Goal: Task Accomplishment & Management: Use online tool/utility

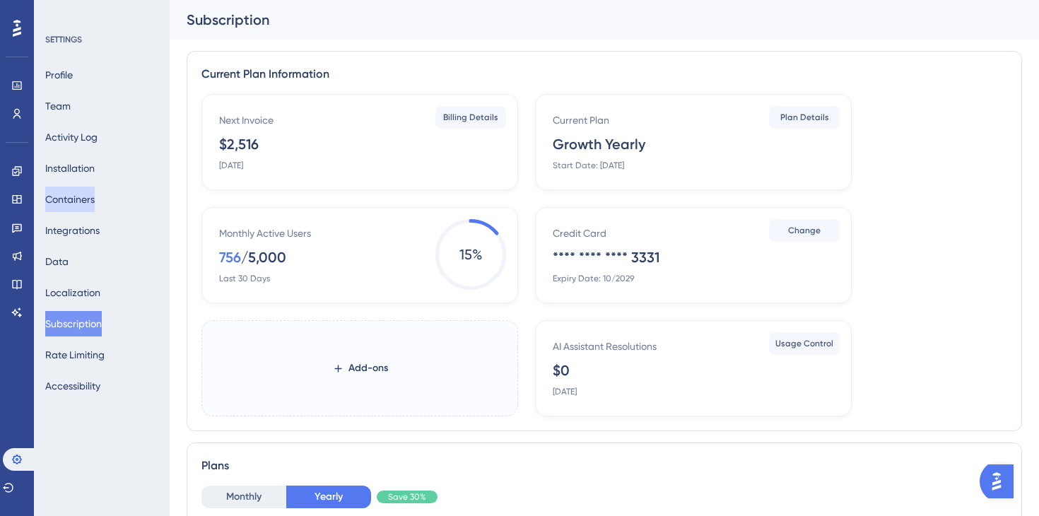
click at [79, 201] on button "Containers" at bounding box center [69, 199] width 49 height 25
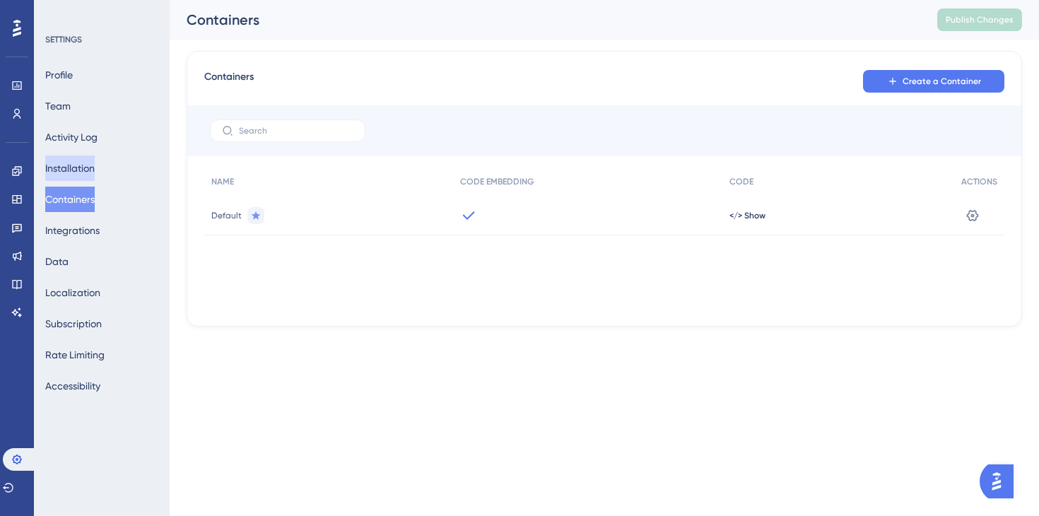
click at [85, 162] on button "Installation" at bounding box center [69, 167] width 49 height 25
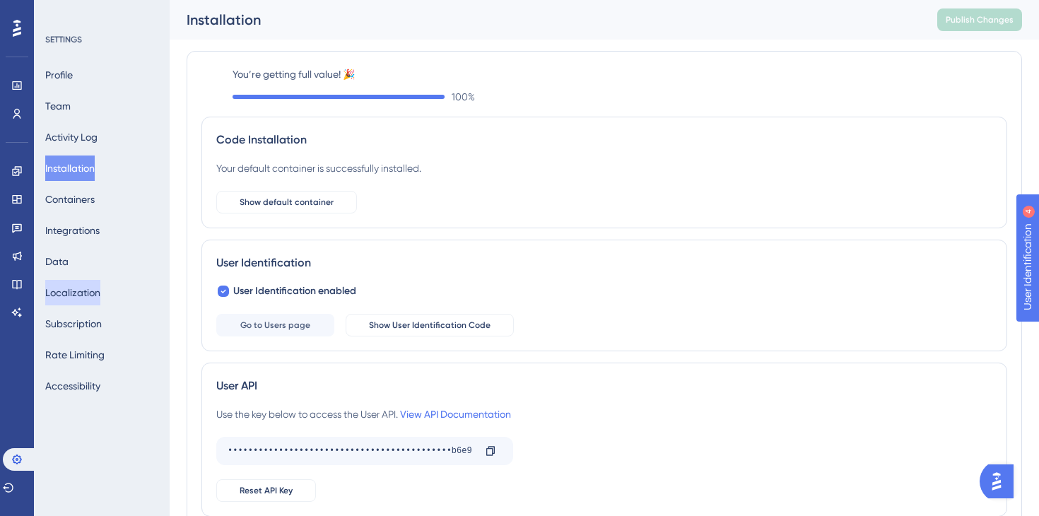
click at [72, 288] on button "Localization" at bounding box center [72, 292] width 55 height 25
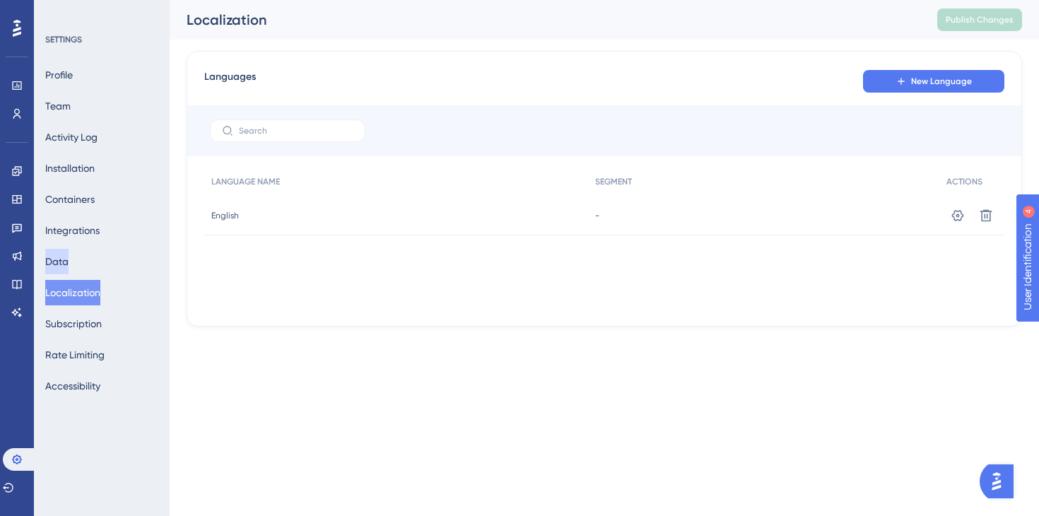
click at [67, 268] on button "Data" at bounding box center [56, 261] width 23 height 25
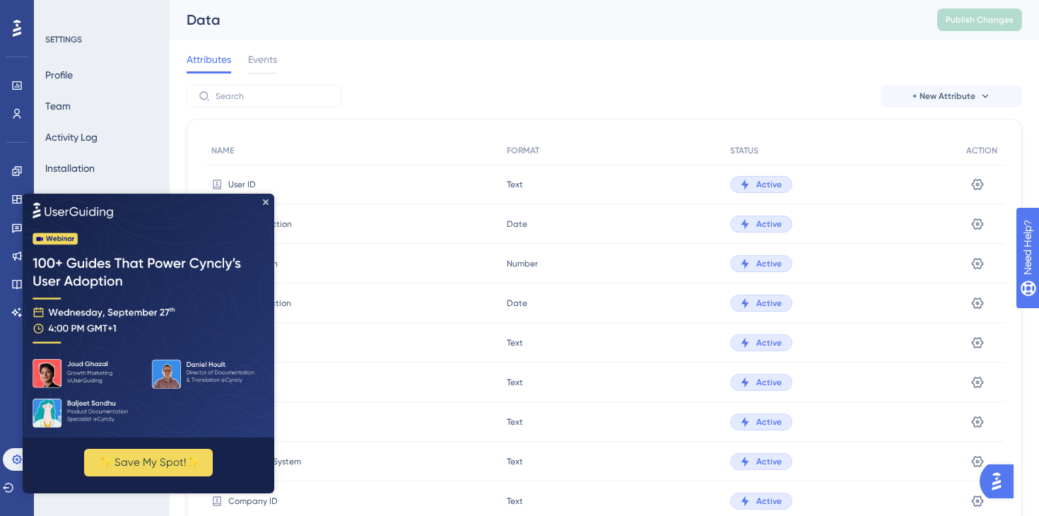
click at [31, 196] on img at bounding box center [149, 315] width 252 height 244
click at [266, 197] on img at bounding box center [149, 315] width 252 height 244
click at [290, 22] on div "Data" at bounding box center [544, 20] width 715 height 20
click at [267, 199] on icon "Close Preview" at bounding box center [266, 202] width 6 height 6
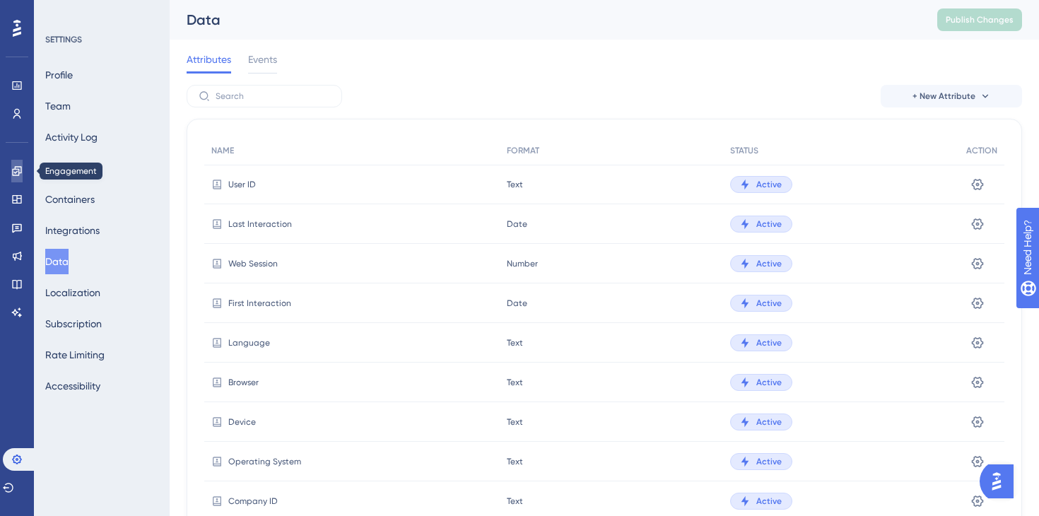
click at [19, 172] on icon at bounding box center [16, 170] width 9 height 9
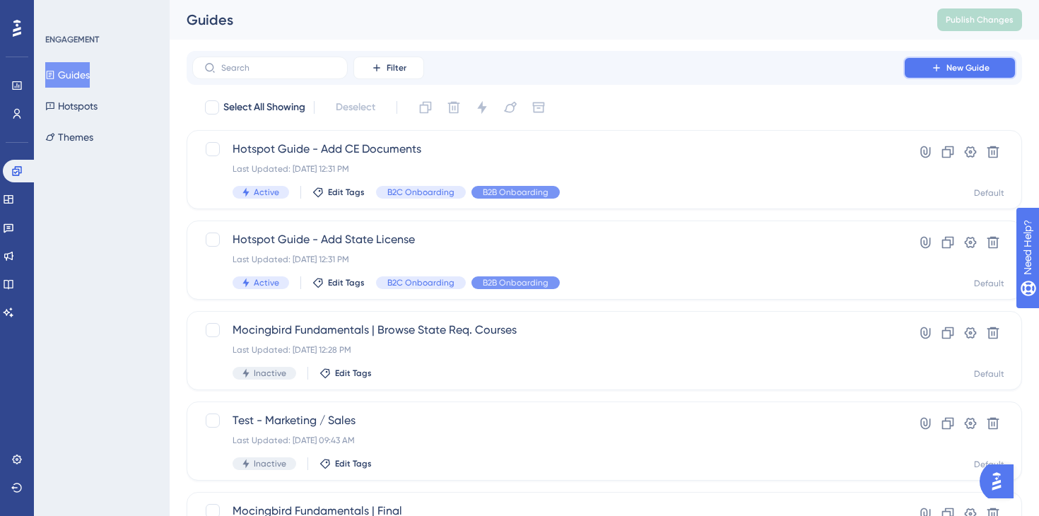
click at [943, 76] on button "New Guide" at bounding box center [959, 68] width 113 height 23
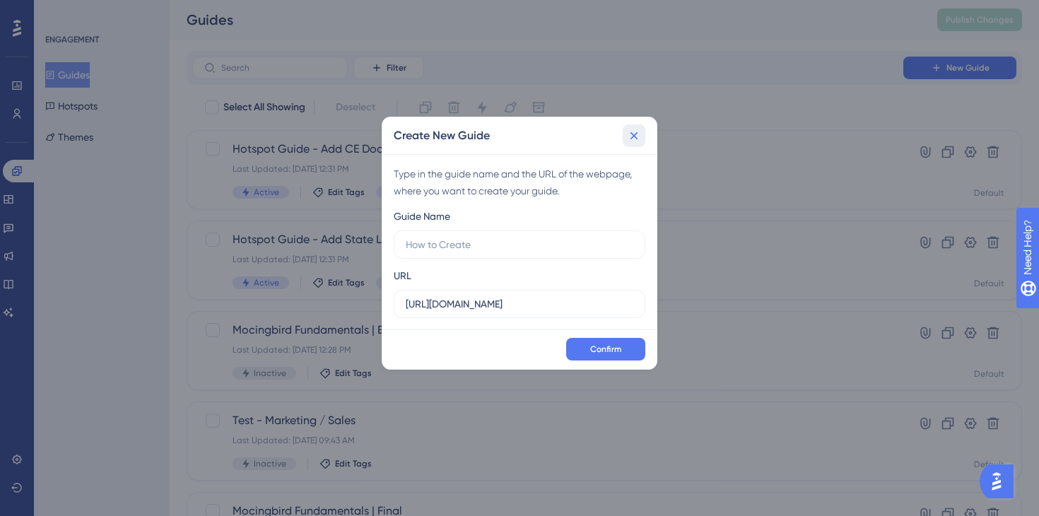
click at [634, 134] on icon at bounding box center [634, 136] width 8 height 8
